Goal: Task Accomplishment & Management: Use online tool/utility

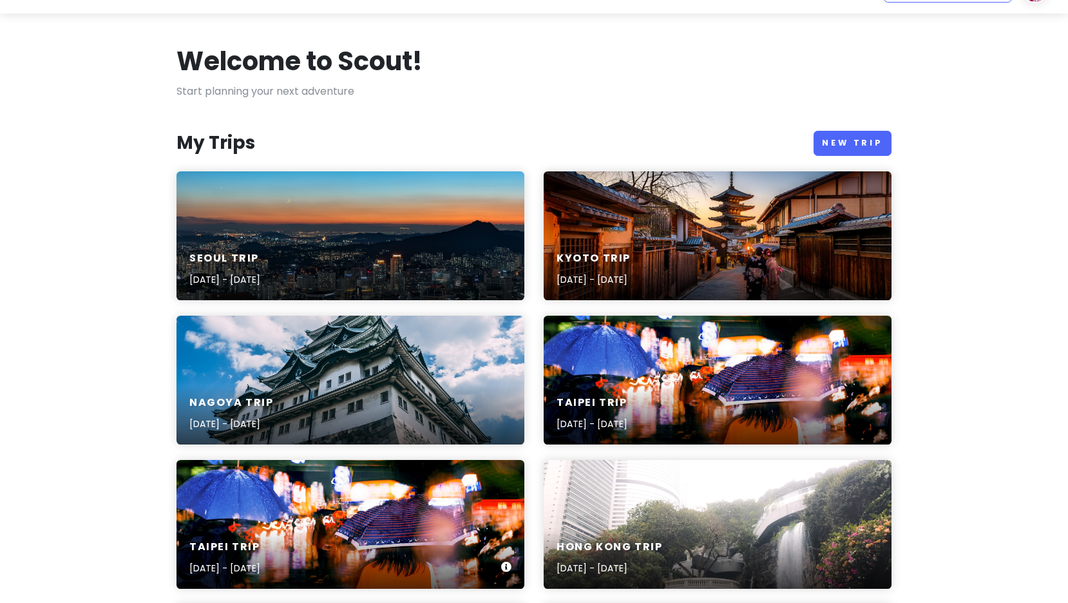
scroll to position [34, 0]
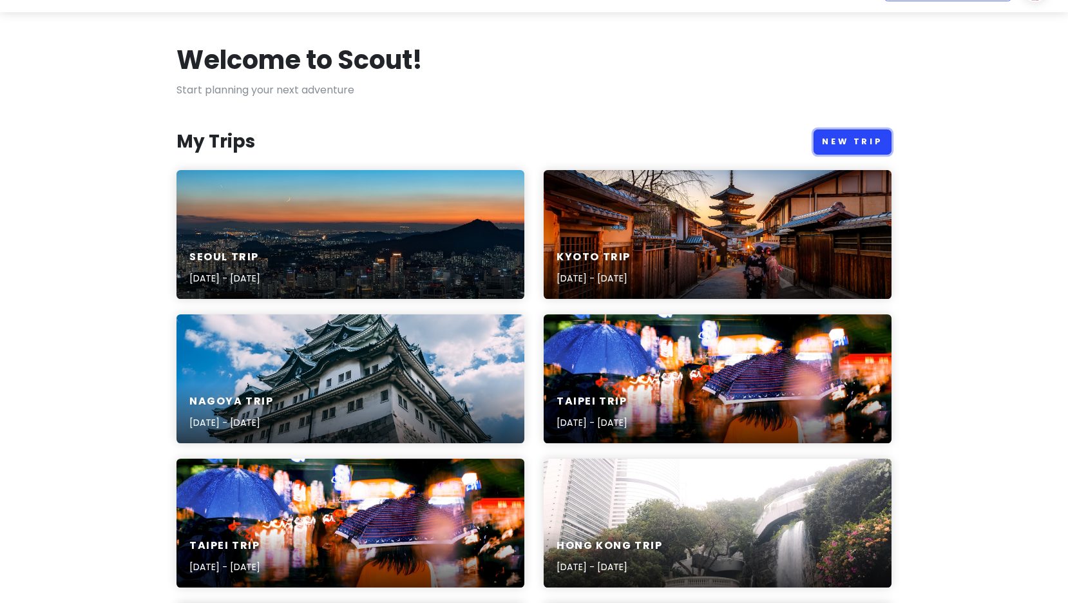
click at [867, 136] on link "New Trip" at bounding box center [853, 142] width 78 height 25
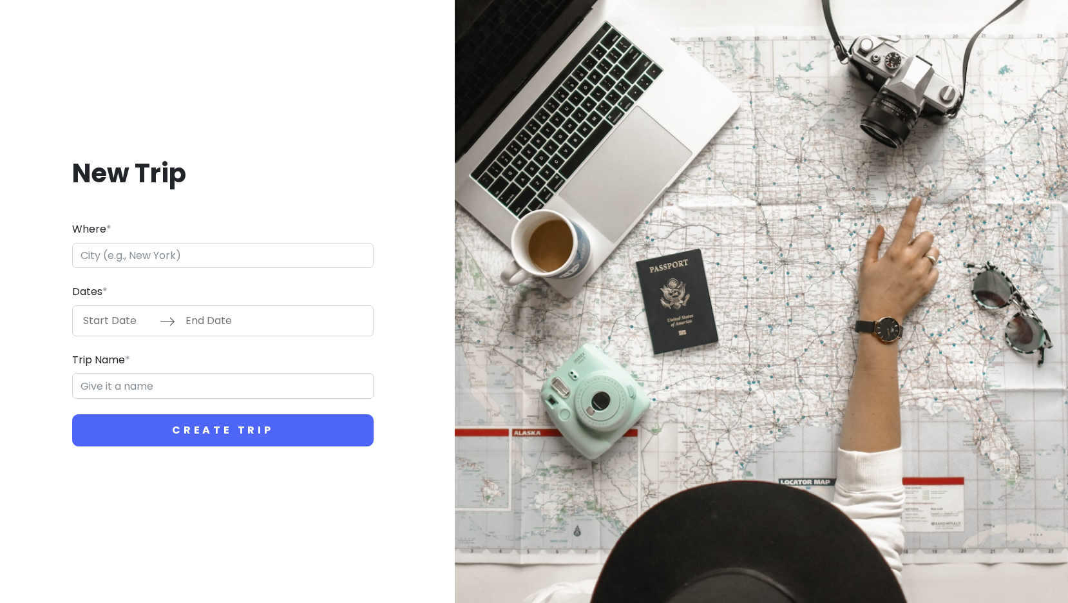
click at [157, 258] on input "Where *" at bounding box center [223, 256] width 302 height 26
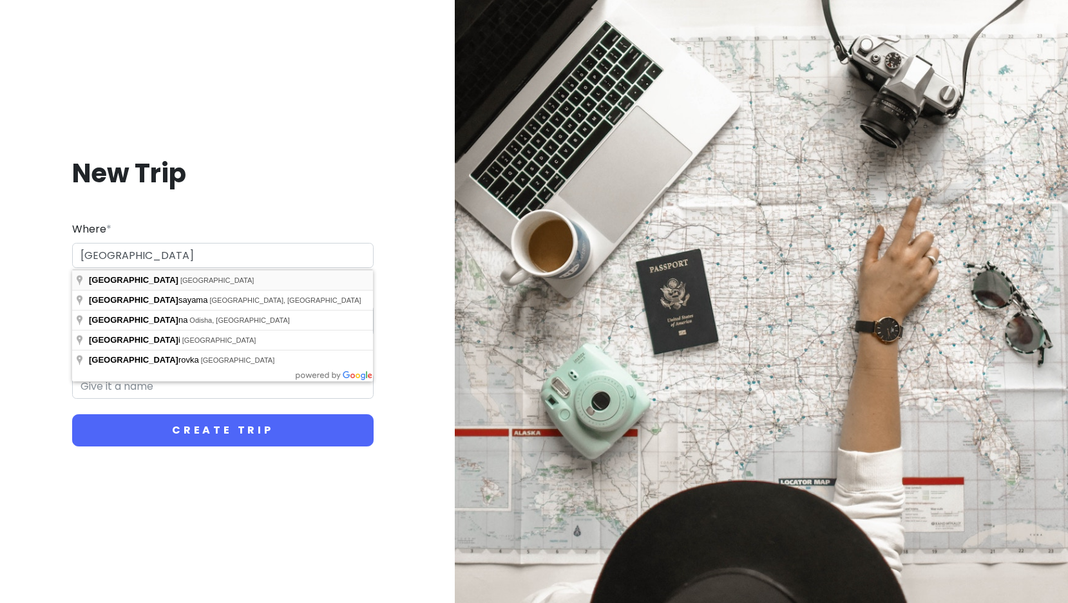
type input "[GEOGRAPHIC_DATA], [GEOGRAPHIC_DATA]"
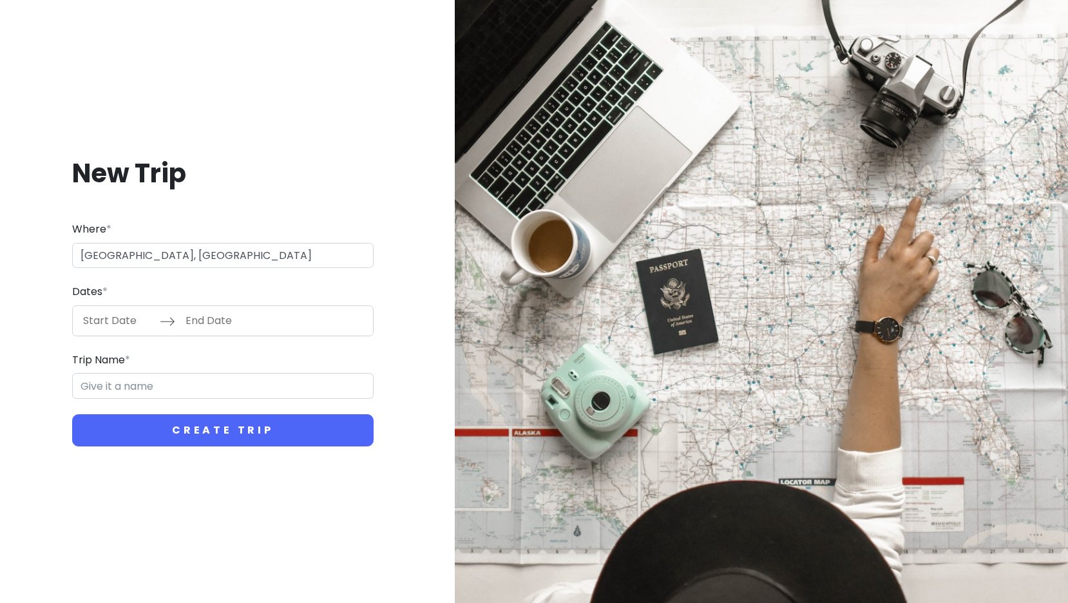
type input "Osaka Trip"
click at [99, 319] on input "Start Date" at bounding box center [118, 321] width 84 height 30
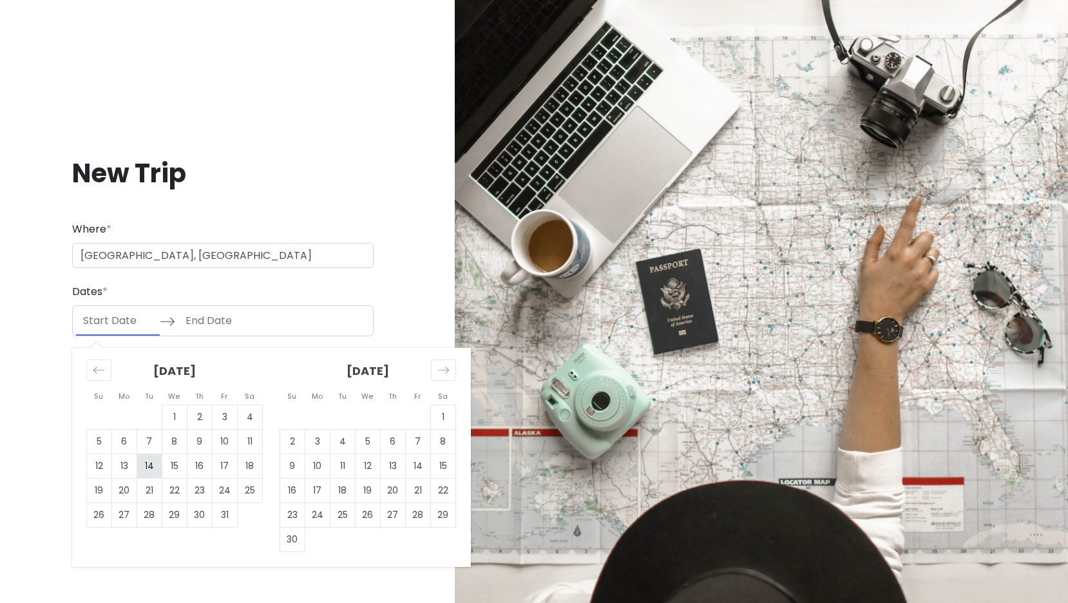
click at [148, 459] on td "14" at bounding box center [149, 466] width 25 height 24
click at [125, 466] on tr "12 13 14 15 16 17 18" at bounding box center [175, 466] width 176 height 24
click at [125, 466] on td "13" at bounding box center [124, 466] width 25 height 24
type input "[DATE]"
click at [146, 463] on td "14" at bounding box center [149, 466] width 25 height 24
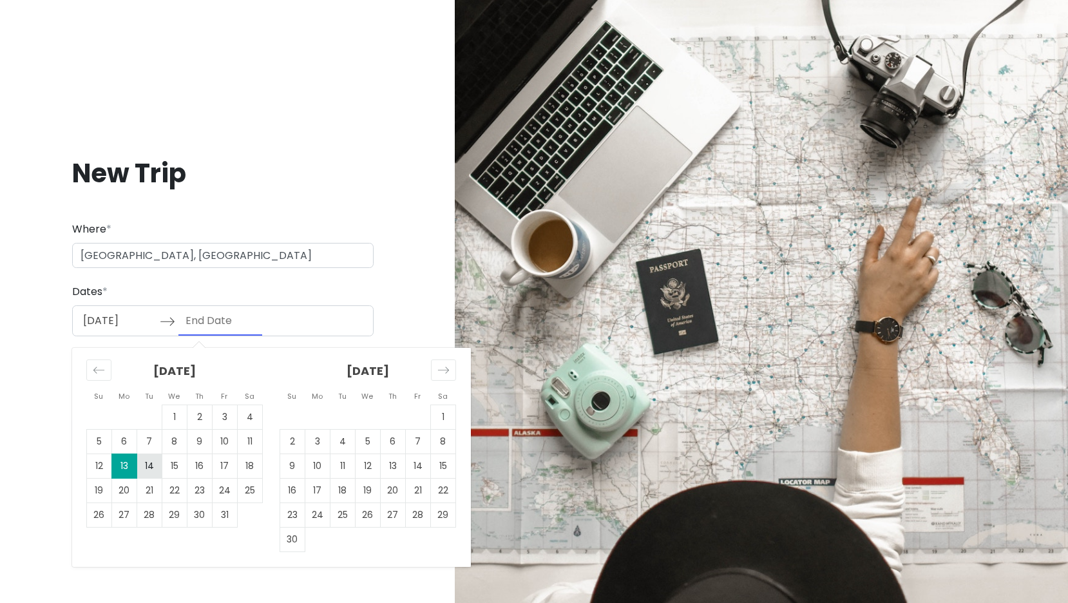
type input "[DATE]"
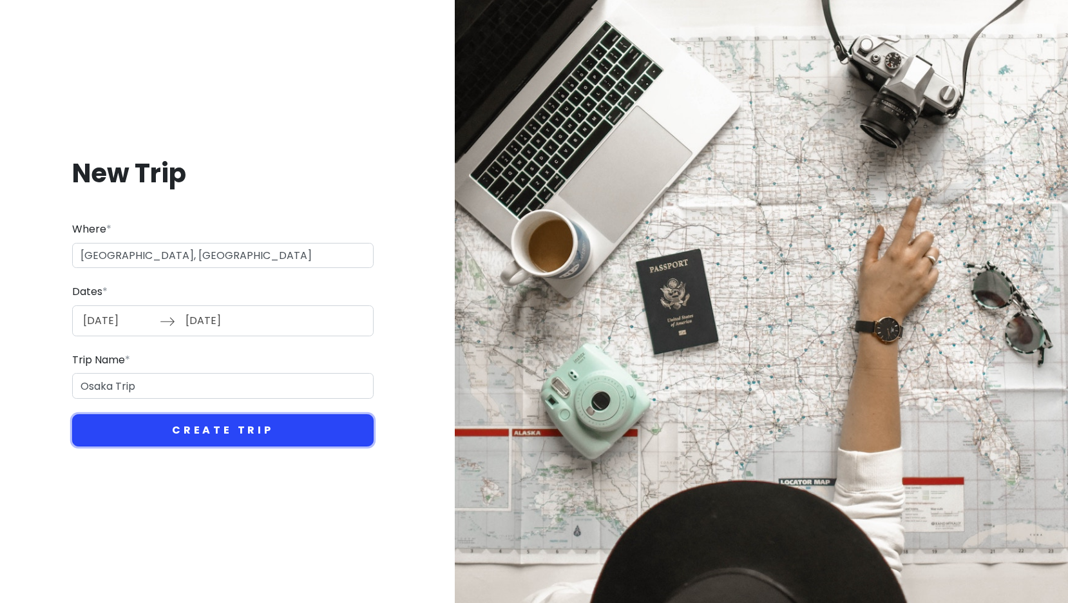
click at [134, 428] on button "Create Trip" at bounding box center [223, 430] width 302 height 32
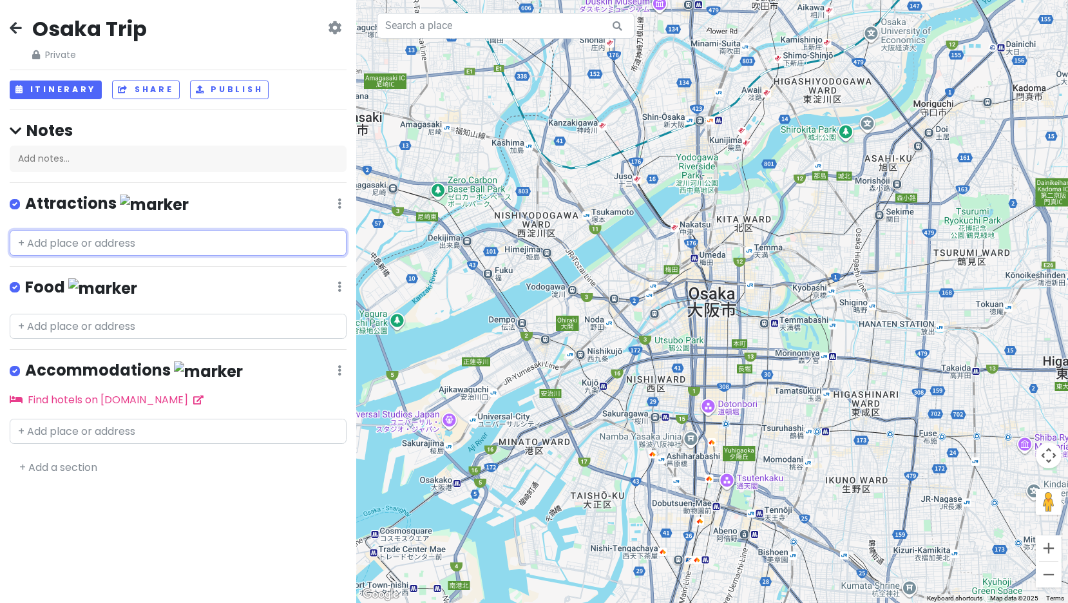
click at [77, 249] on input "text" at bounding box center [178, 243] width 337 height 26
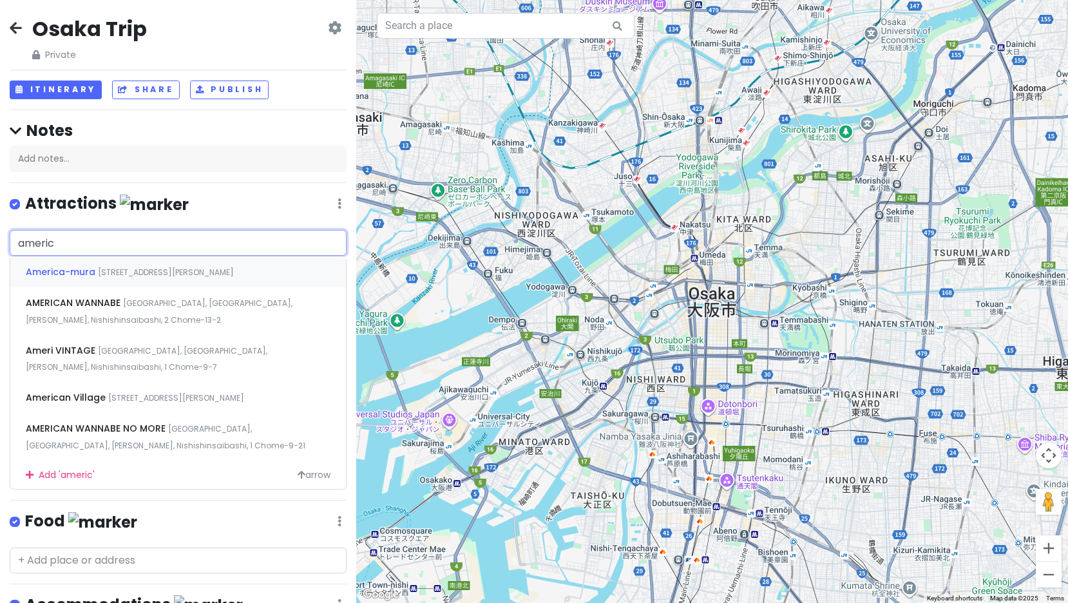
type input "america"
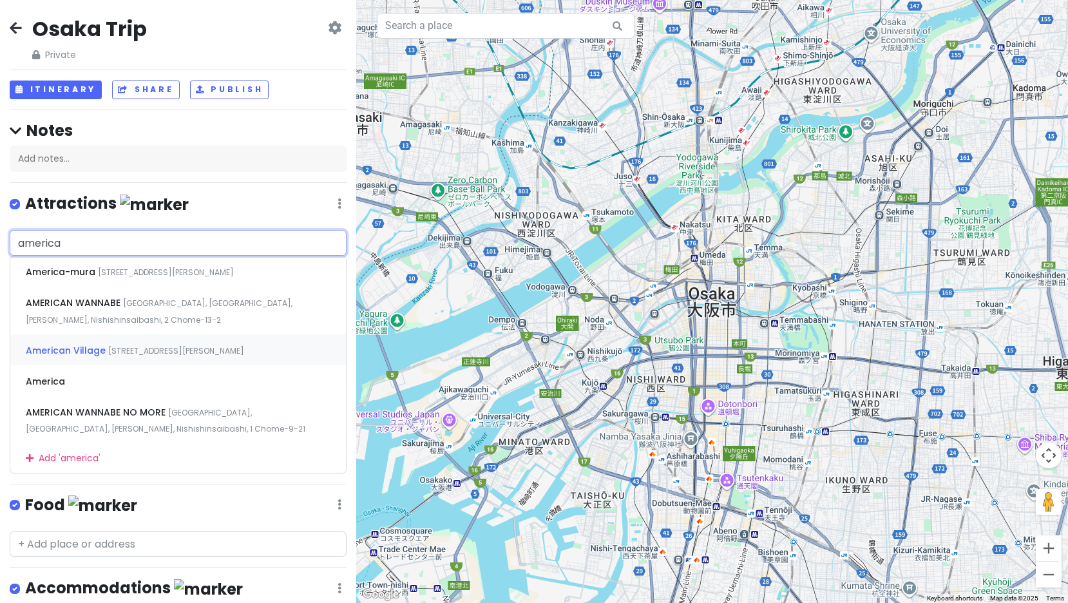
click at [178, 348] on span "[STREET_ADDRESS][PERSON_NAME]" at bounding box center [176, 350] width 136 height 11
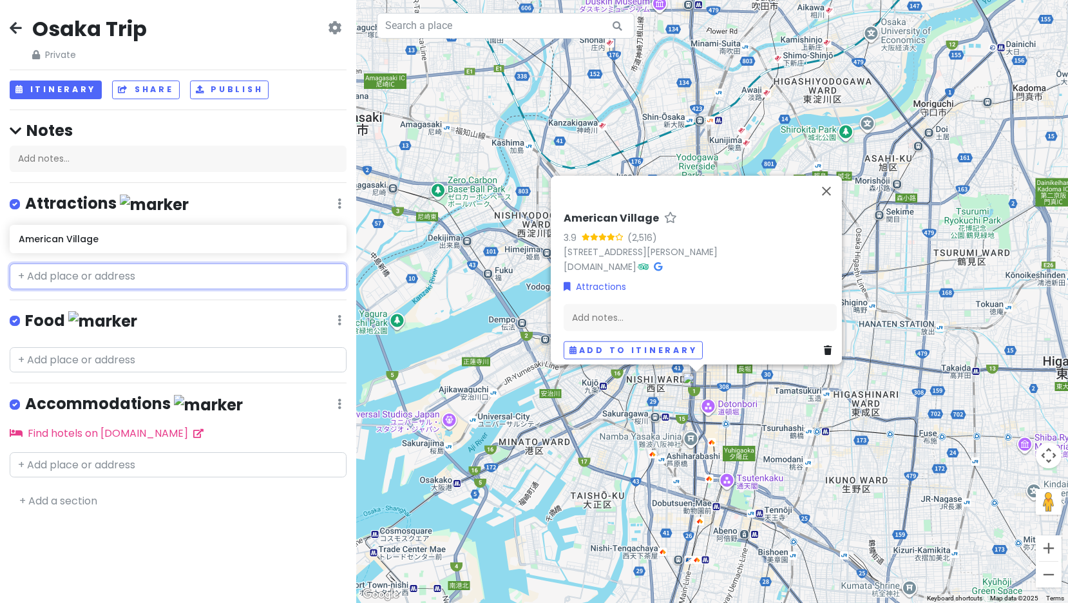
click at [95, 278] on input "text" at bounding box center [178, 277] width 337 height 26
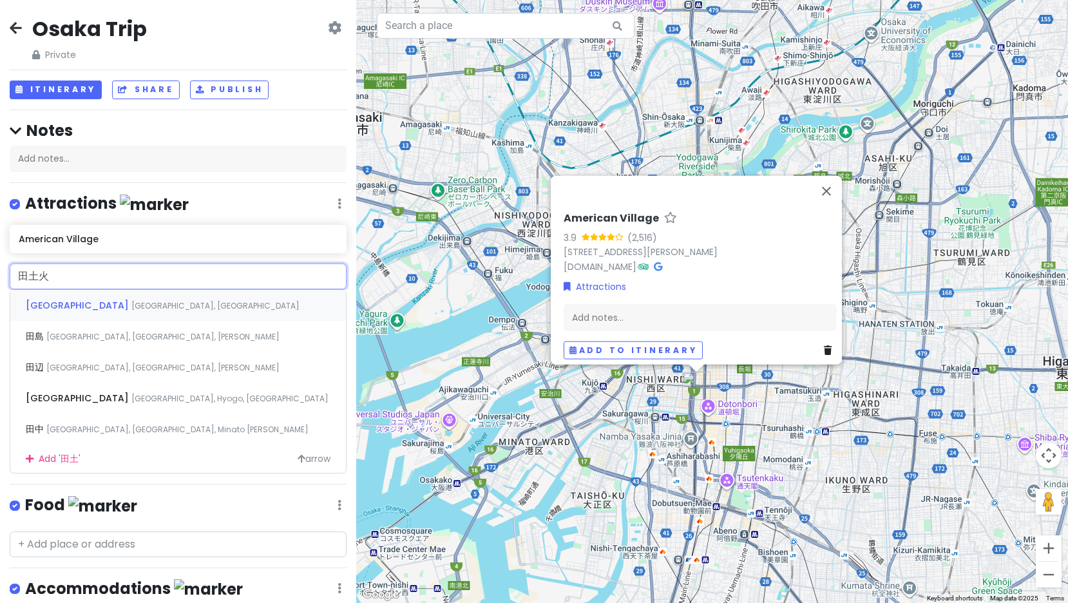
type input "黑"
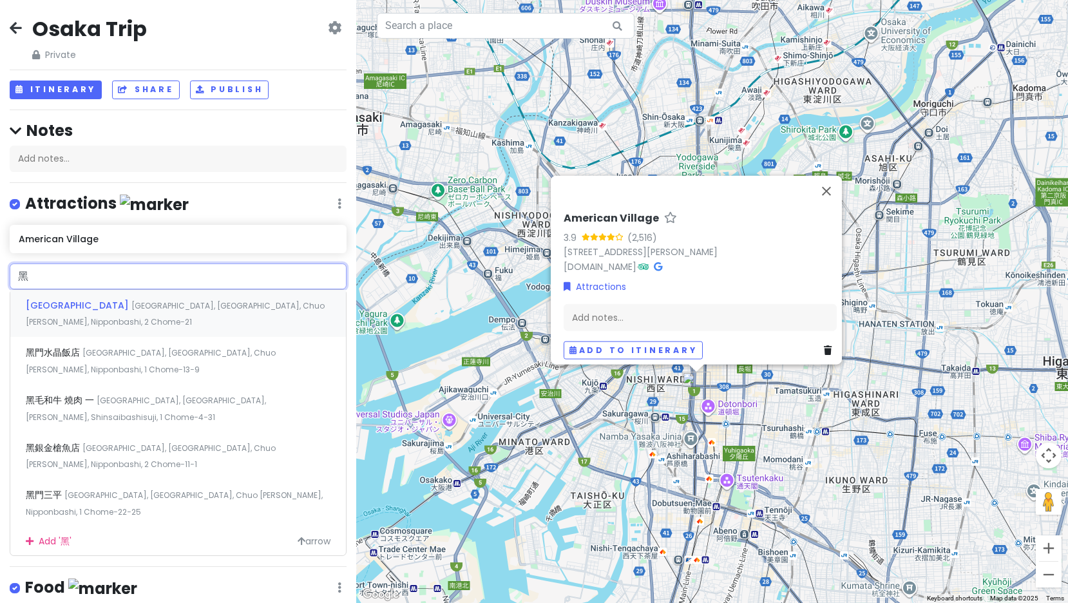
click at [139, 303] on span "[GEOGRAPHIC_DATA], [GEOGRAPHIC_DATA], Chuo [PERSON_NAME], Nipponbashi, 2 Chome−…" at bounding box center [175, 314] width 299 height 28
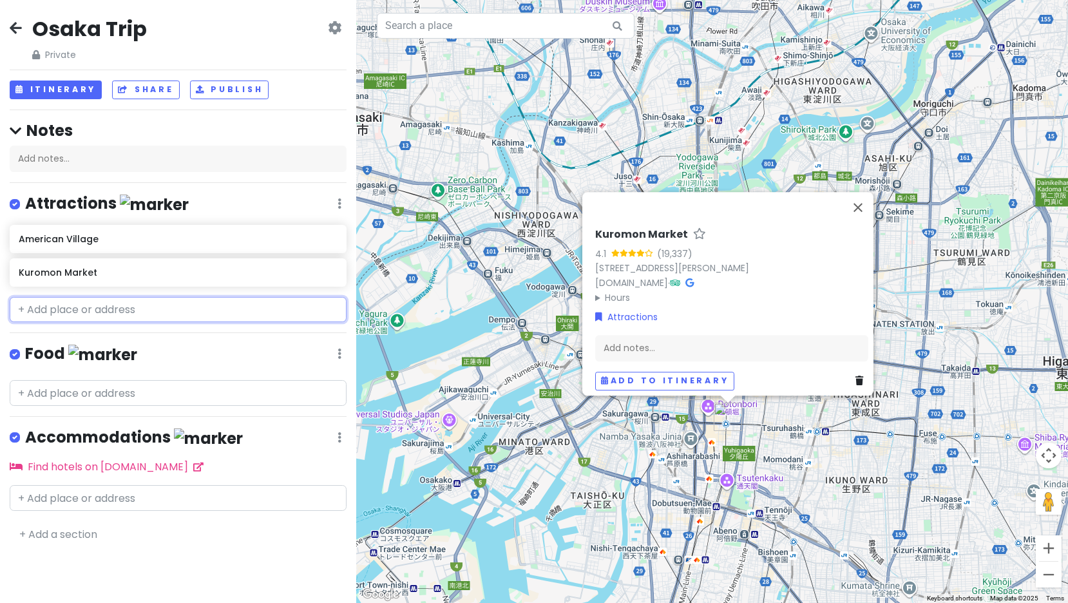
click at [163, 307] on input "text" at bounding box center [178, 310] width 337 height 26
paste input "難波八阪神社"
type input "難波八阪神社"
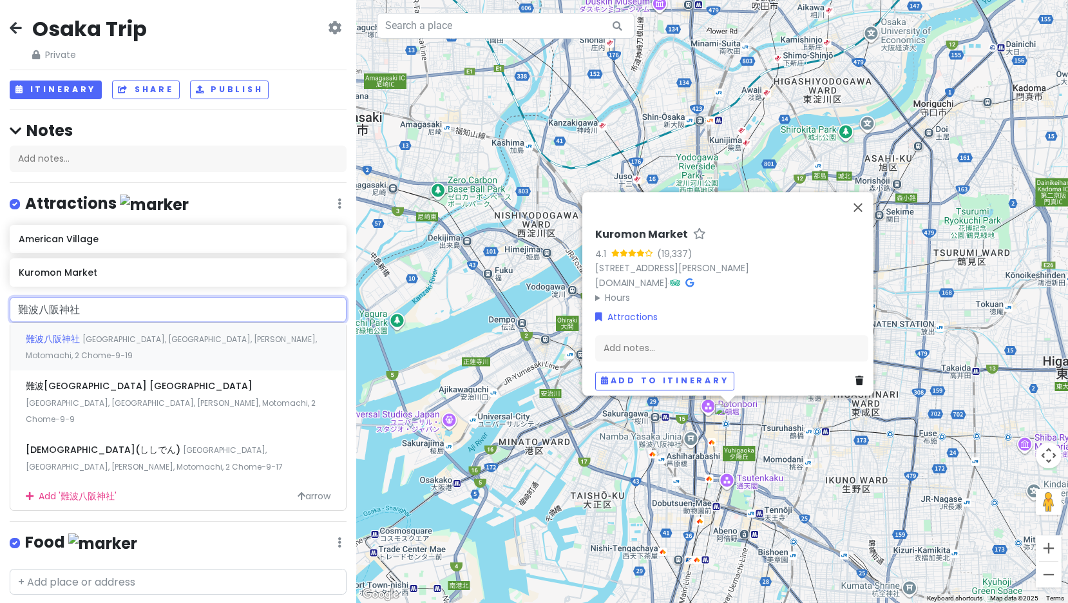
click at [156, 340] on span "[GEOGRAPHIC_DATA], [GEOGRAPHIC_DATA], [PERSON_NAME], Motomachi, 2 Chome−9−19" at bounding box center [171, 348] width 291 height 28
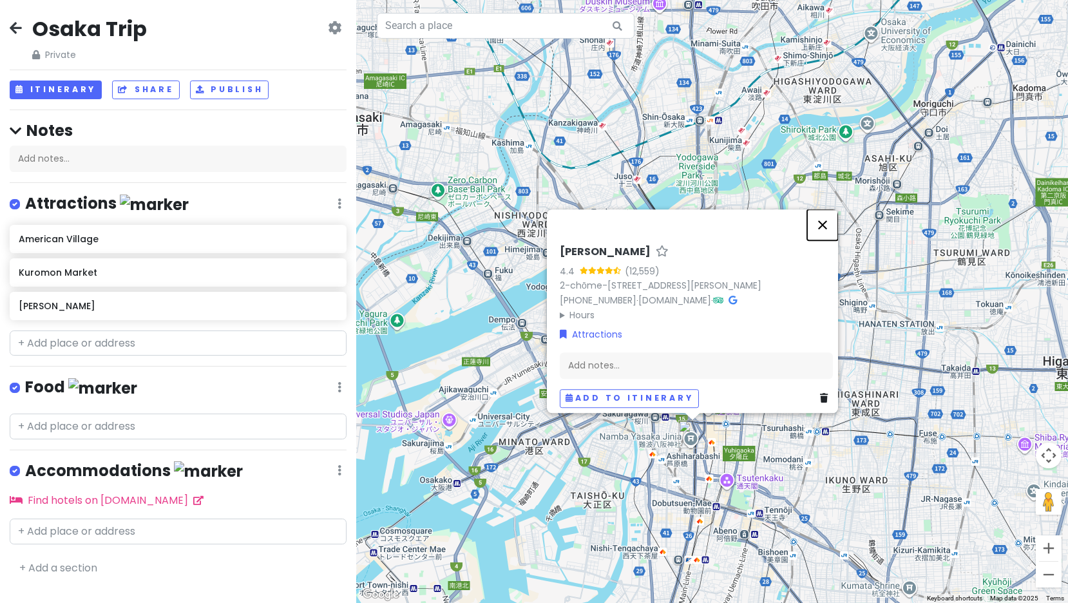
click at [827, 209] on button "Close" at bounding box center [822, 224] width 31 height 31
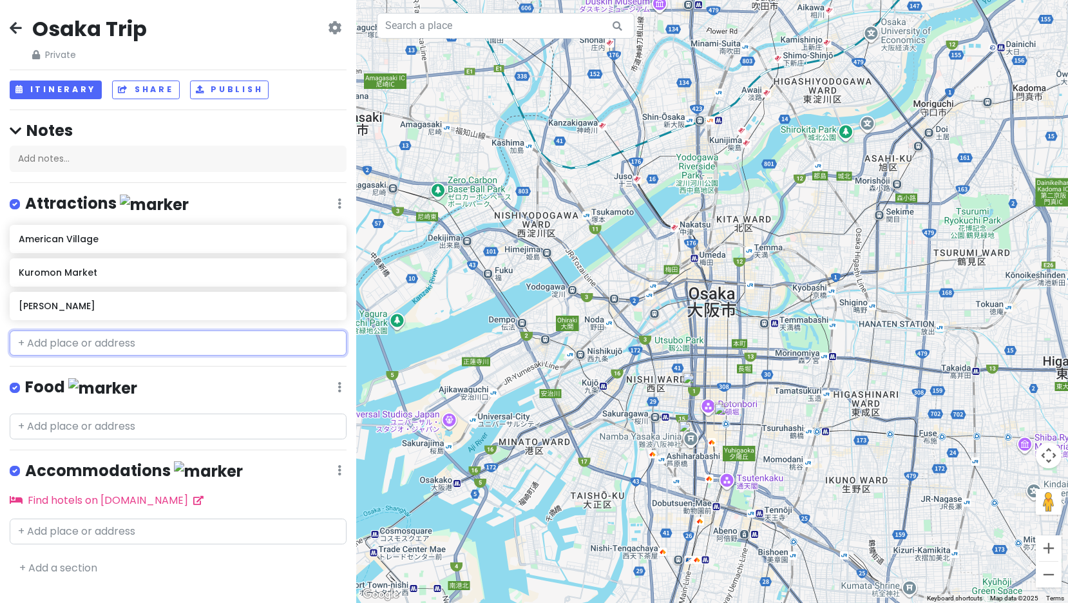
click at [201, 344] on input "text" at bounding box center [178, 344] width 337 height 26
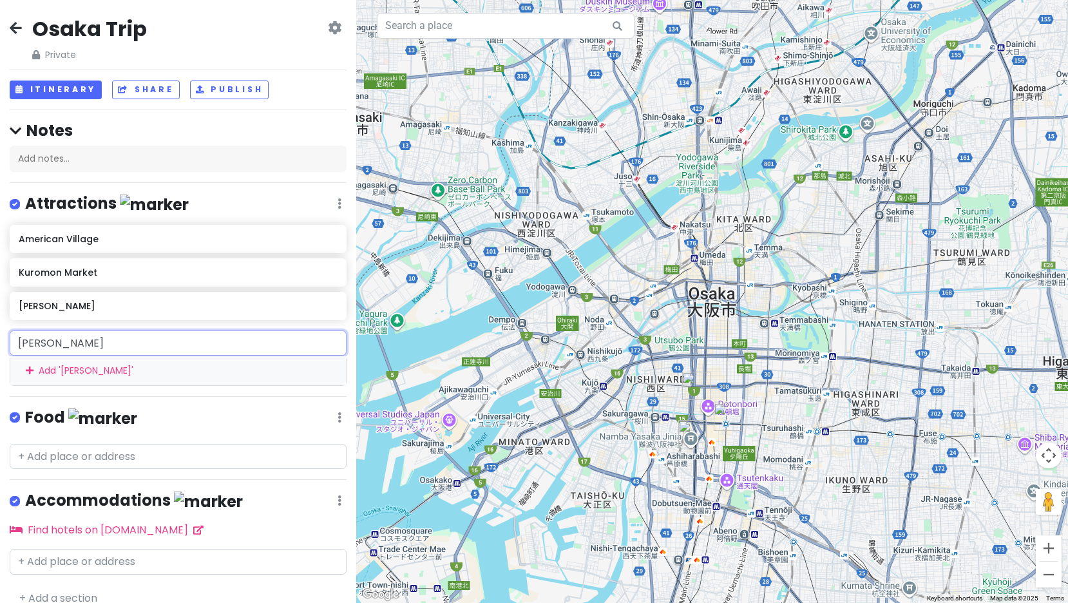
type input "山"
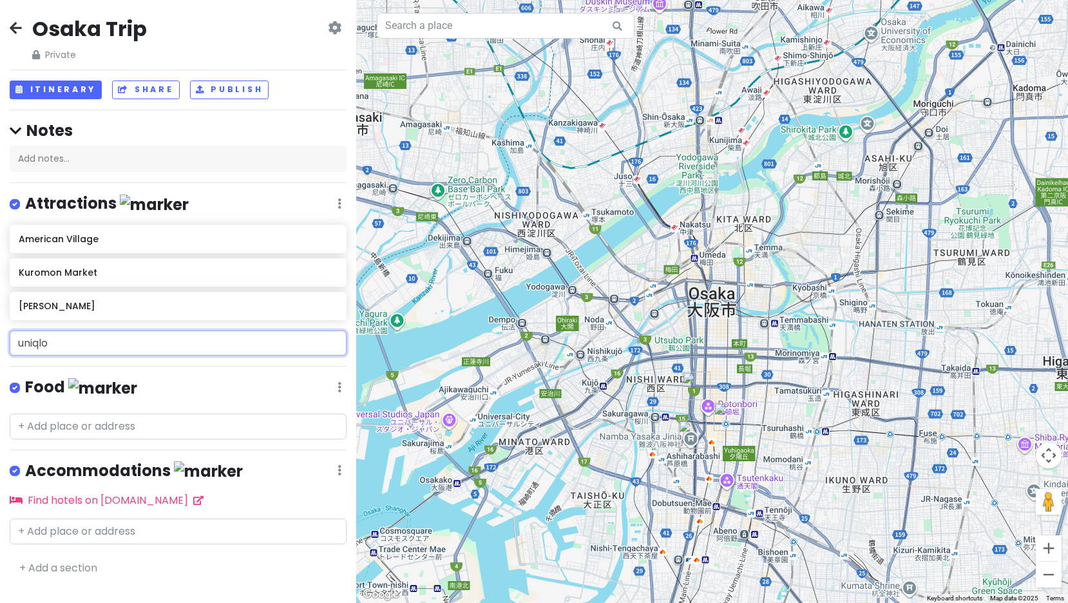
type input "uniqlo"
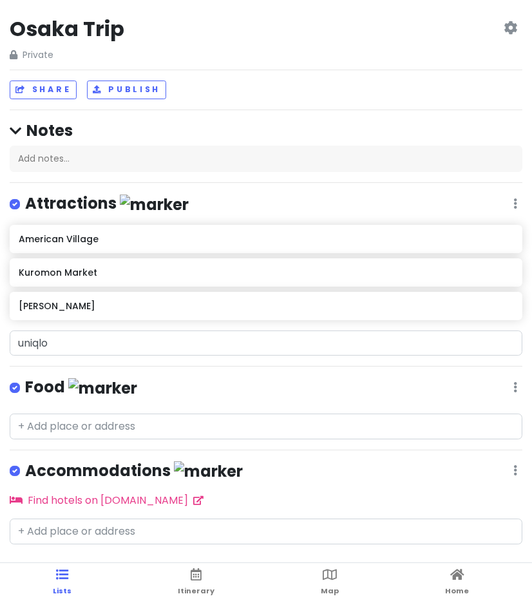
scroll to position [39, 0]
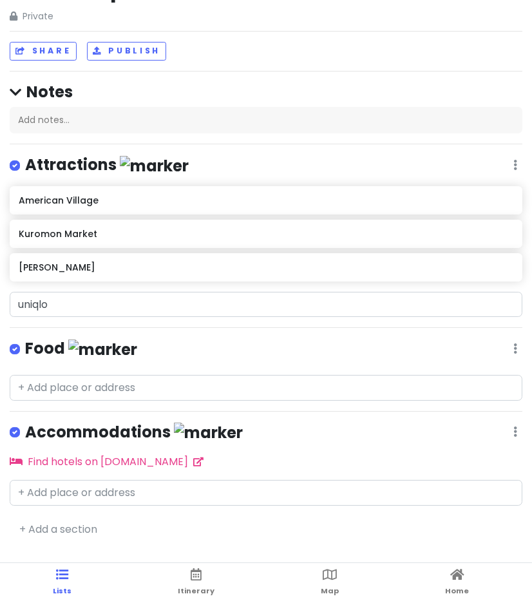
click at [10, 86] on icon at bounding box center [16, 93] width 12 height 14
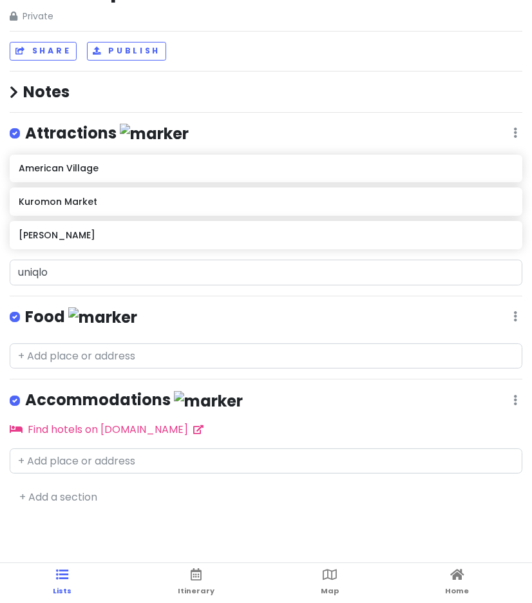
click at [10, 86] on icon at bounding box center [14, 93] width 8 height 14
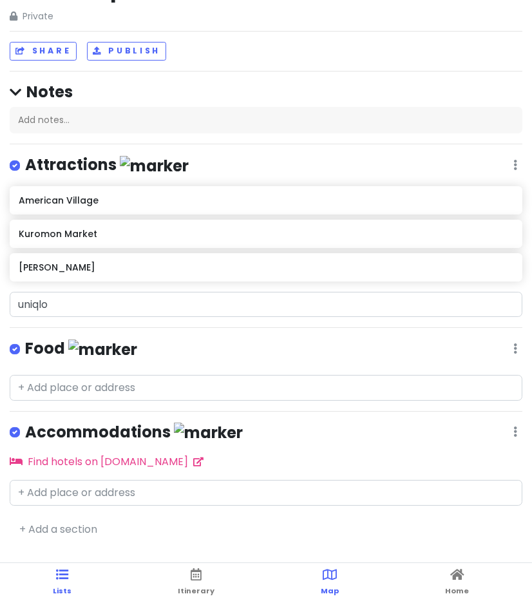
click at [326, 575] on icon at bounding box center [330, 574] width 14 height 9
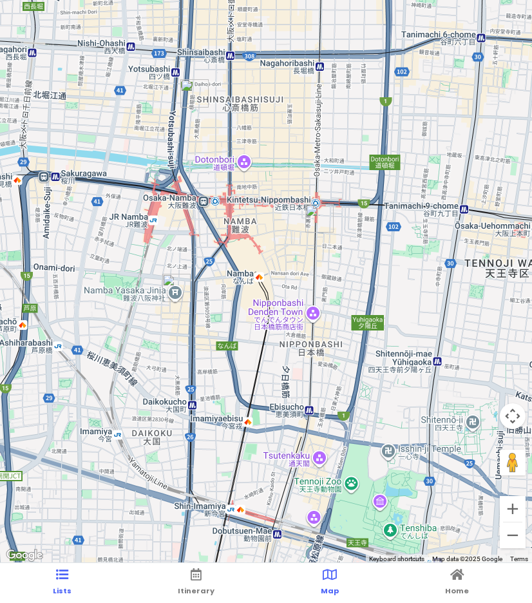
click at [64, 575] on icon at bounding box center [63, 574] width 12 height 9
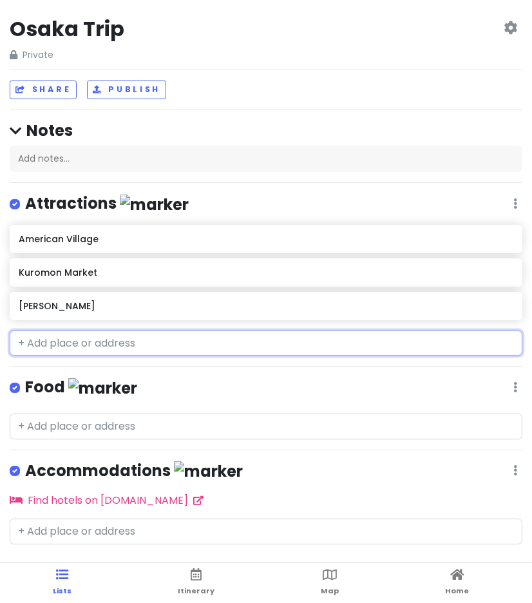
click at [30, 345] on input "text" at bounding box center [266, 344] width 513 height 26
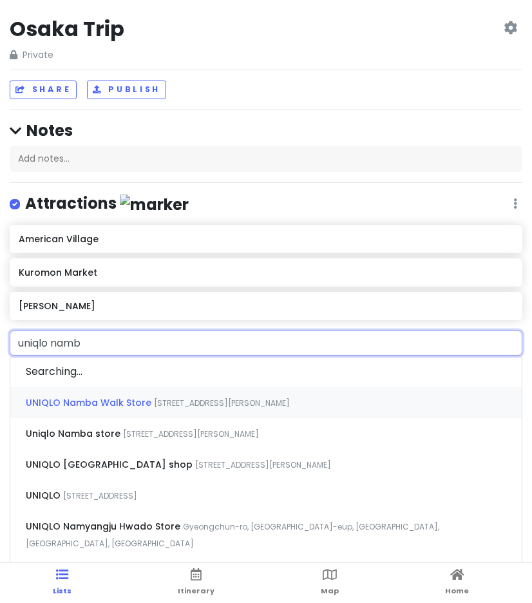
type input "uniqlo namba"
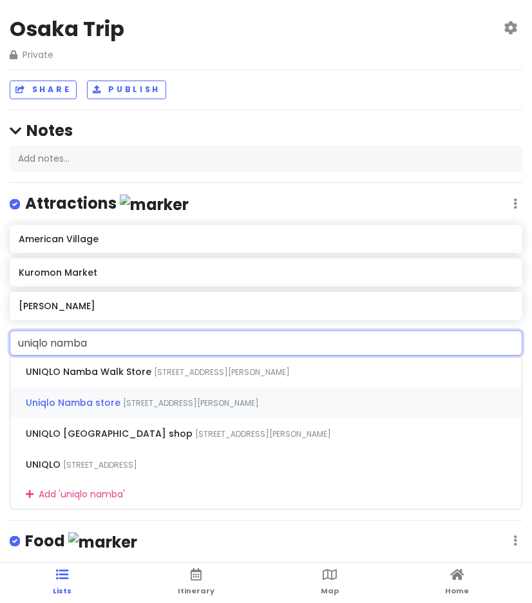
click at [123, 403] on span "[STREET_ADDRESS][PERSON_NAME]" at bounding box center [191, 403] width 136 height 11
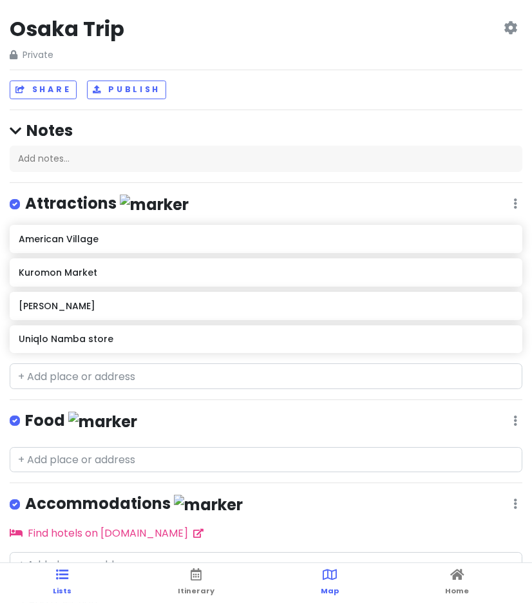
click at [322, 577] on link "Map" at bounding box center [331, 583] width 18 height 40
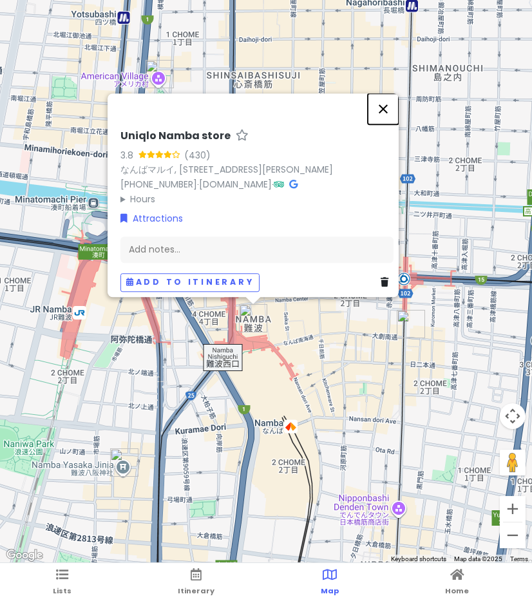
click at [387, 93] on button "Close" at bounding box center [383, 108] width 31 height 31
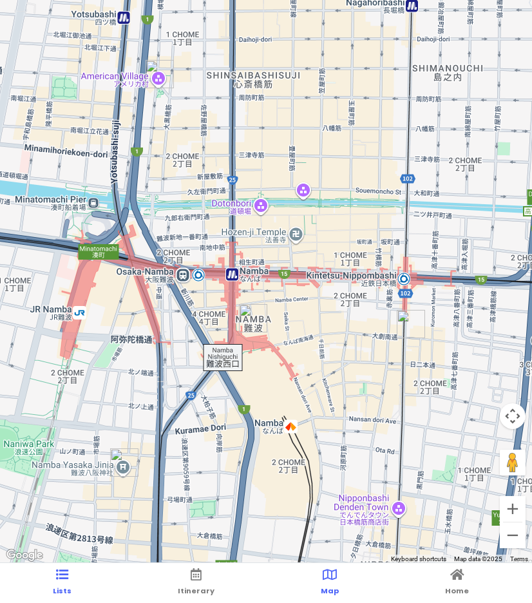
click at [61, 581] on link "Lists" at bounding box center [62, 583] width 19 height 40
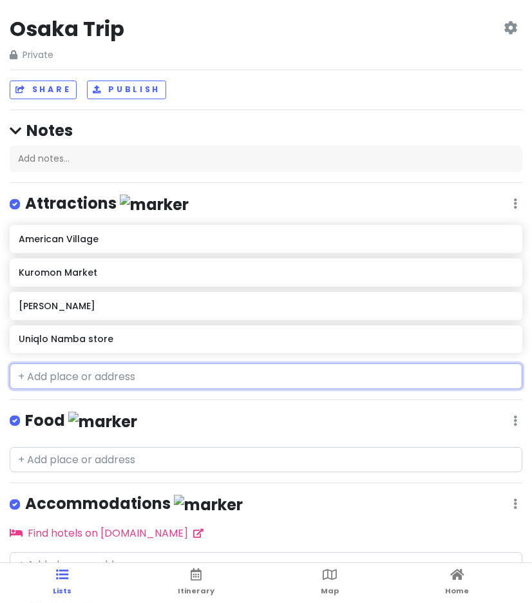
click at [53, 383] on input "text" at bounding box center [266, 376] width 513 height 26
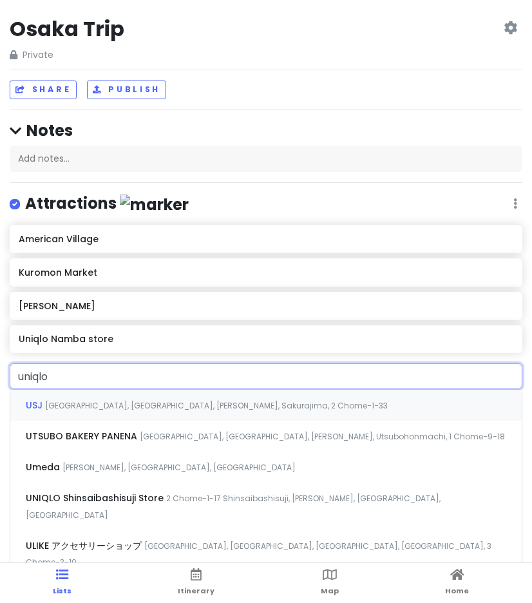
type input "uniqlo"
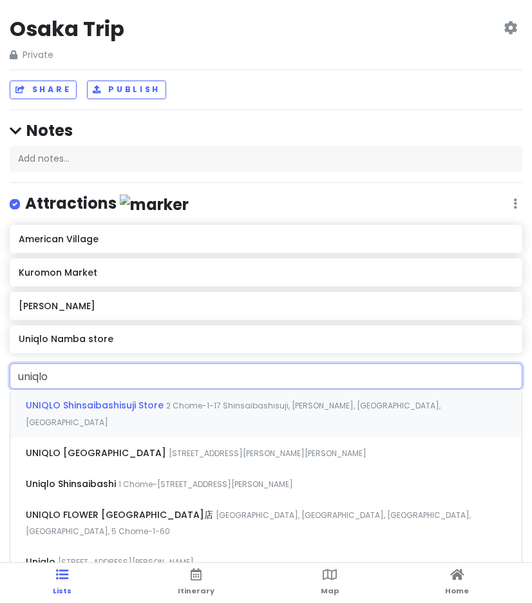
click at [85, 403] on span "UNIQLO Shinsaibashisuji Store" at bounding box center [96, 405] width 140 height 13
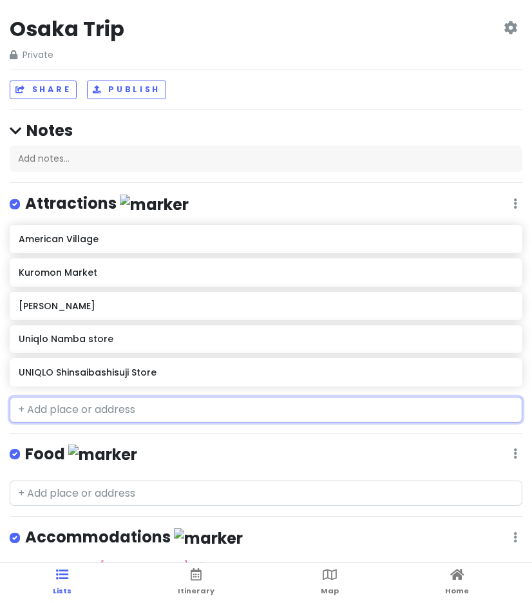
click at [341, 336] on h6 "Uniqlo Namba store" at bounding box center [266, 339] width 494 height 12
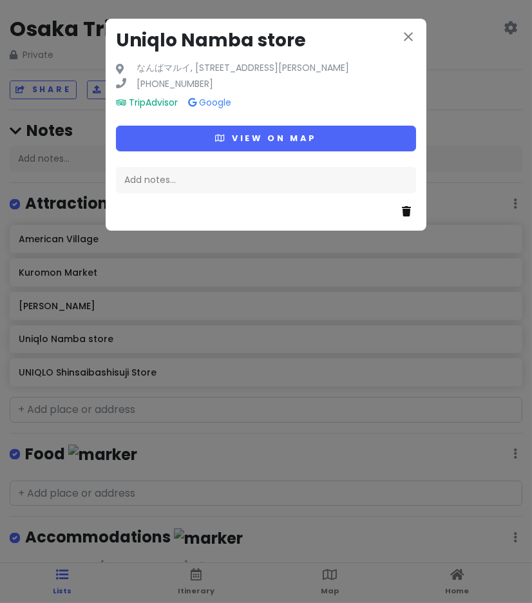
click at [408, 216] on icon at bounding box center [406, 211] width 9 height 10
